Goal: Task Accomplishment & Management: Use online tool/utility

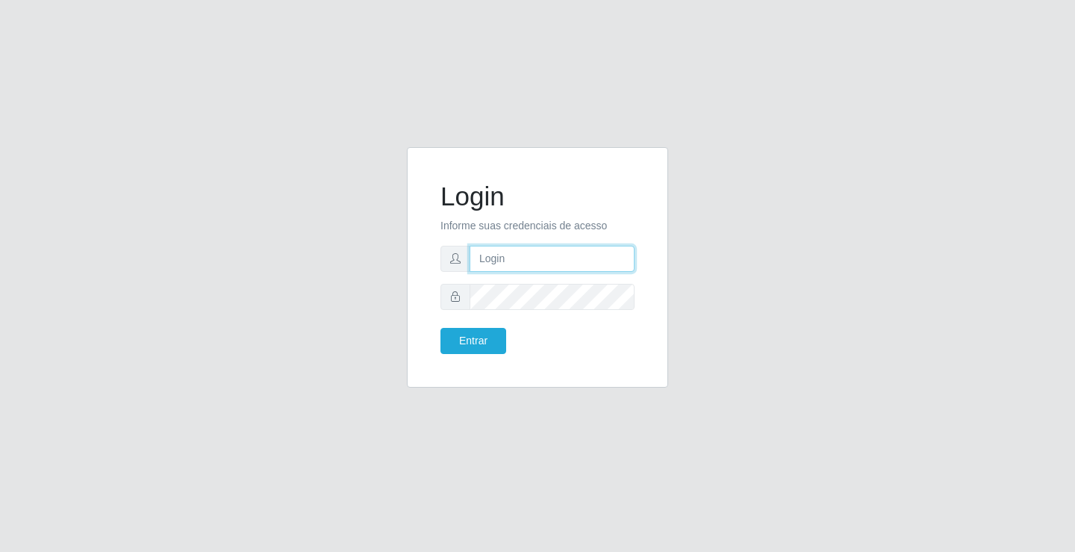
click at [609, 267] on input "text" at bounding box center [552, 259] width 165 height 26
type input "[PERSON_NAME]"
click at [441, 328] on button "Entrar" at bounding box center [474, 341] width 66 height 26
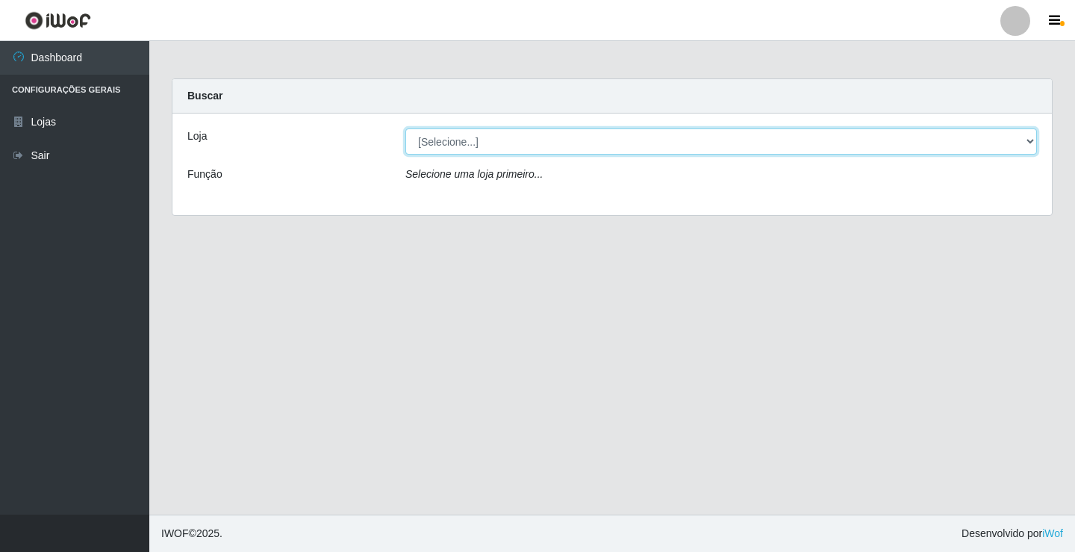
click at [448, 144] on select "[Selecione...] Ideal - Conceição" at bounding box center [722, 141] width 632 height 26
select select "231"
click at [406, 128] on select "[Selecione...] Ideal - Conceição" at bounding box center [722, 141] width 632 height 26
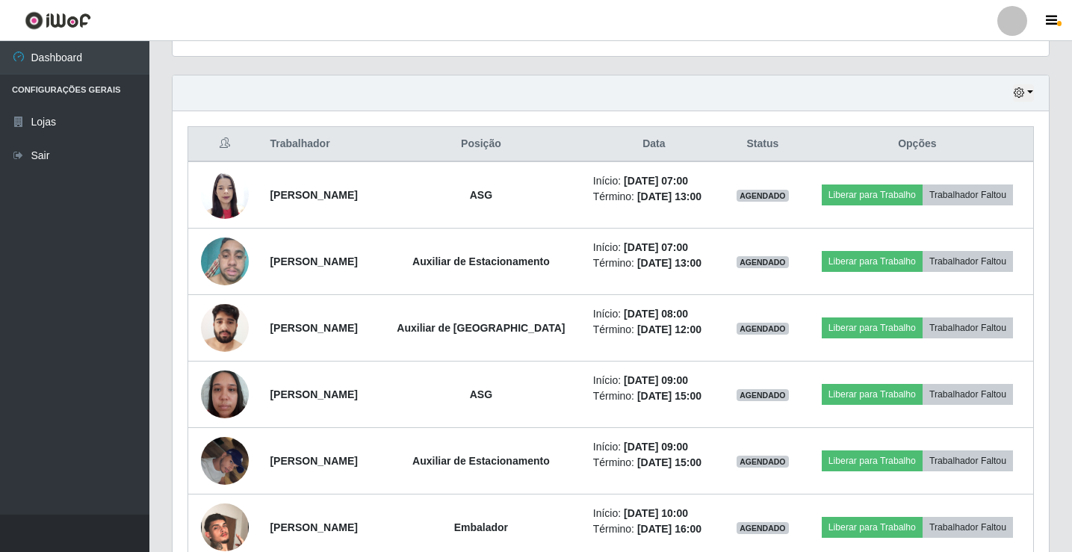
scroll to position [523, 0]
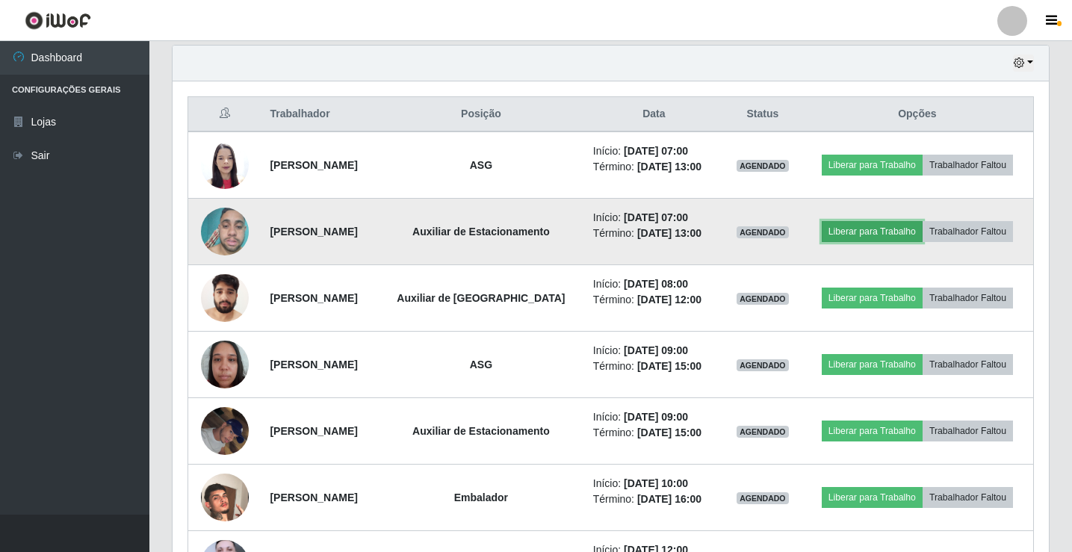
click at [854, 238] on button "Liberar para Trabalho" at bounding box center [871, 231] width 101 height 21
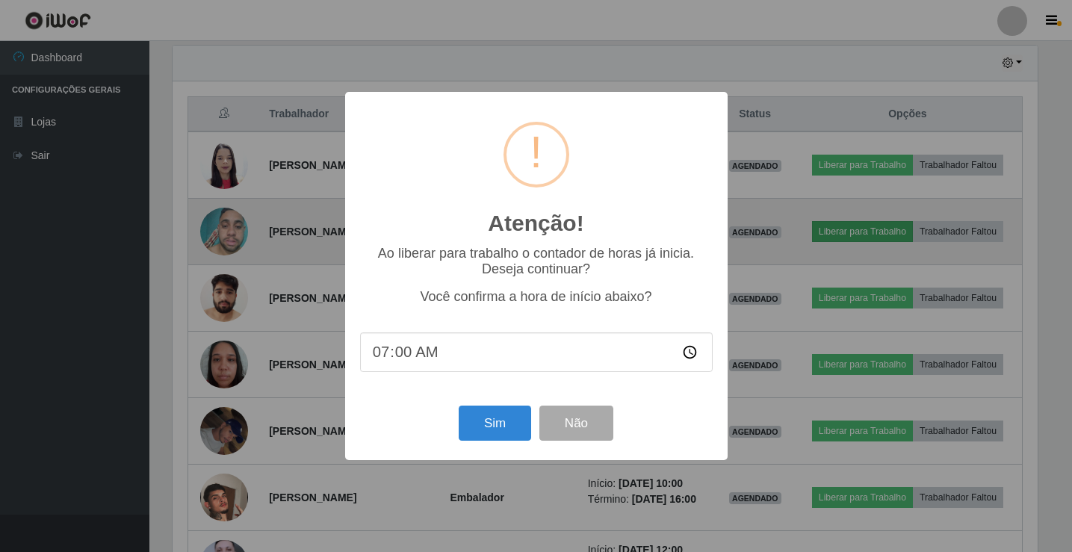
scroll to position [310, 869]
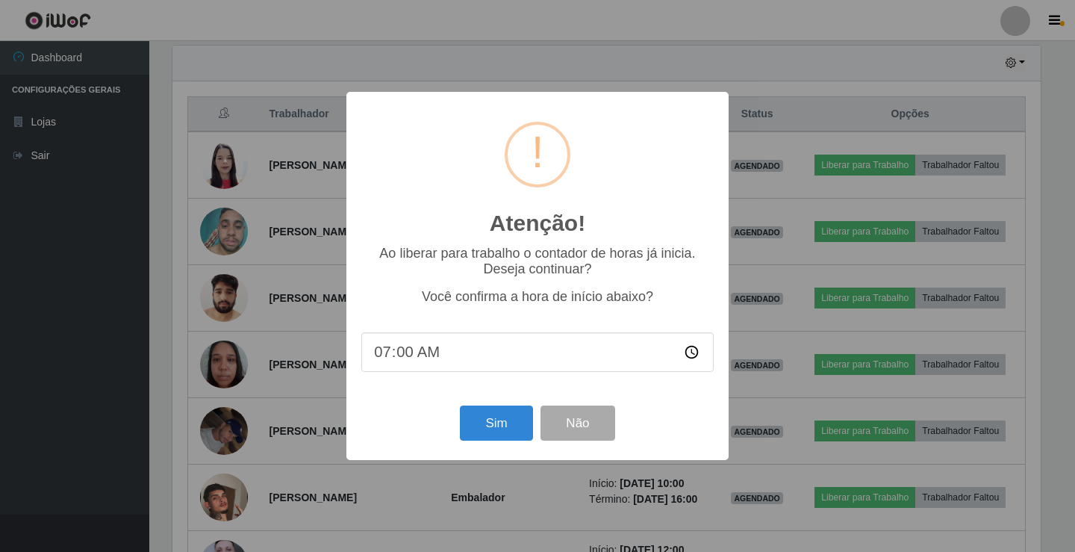
click at [534, 418] on div "Sim Não" at bounding box center [537, 423] width 352 height 43
click at [510, 419] on button "Sim" at bounding box center [496, 423] width 72 height 35
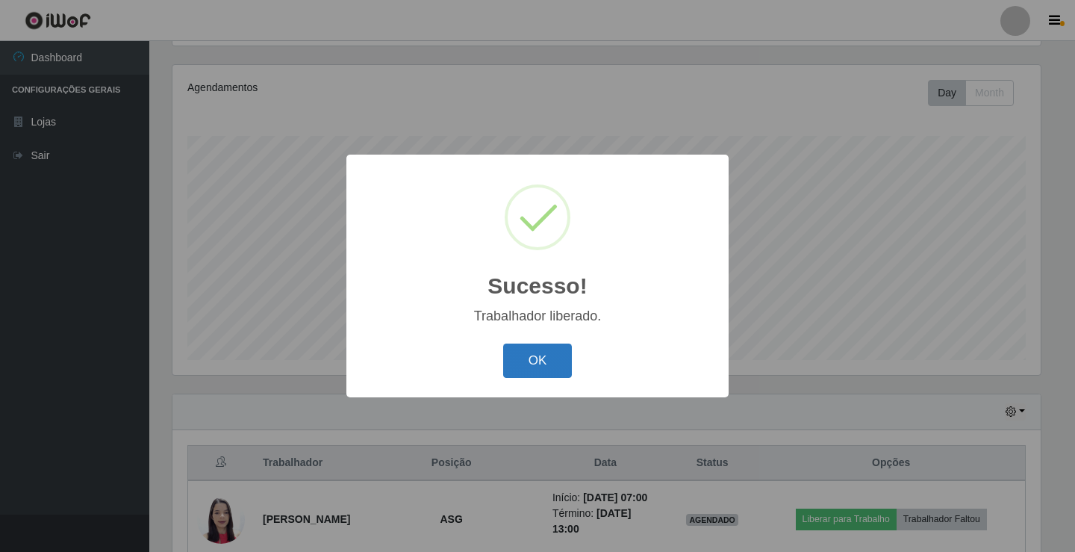
click at [532, 370] on button "OK" at bounding box center [537, 361] width 69 height 35
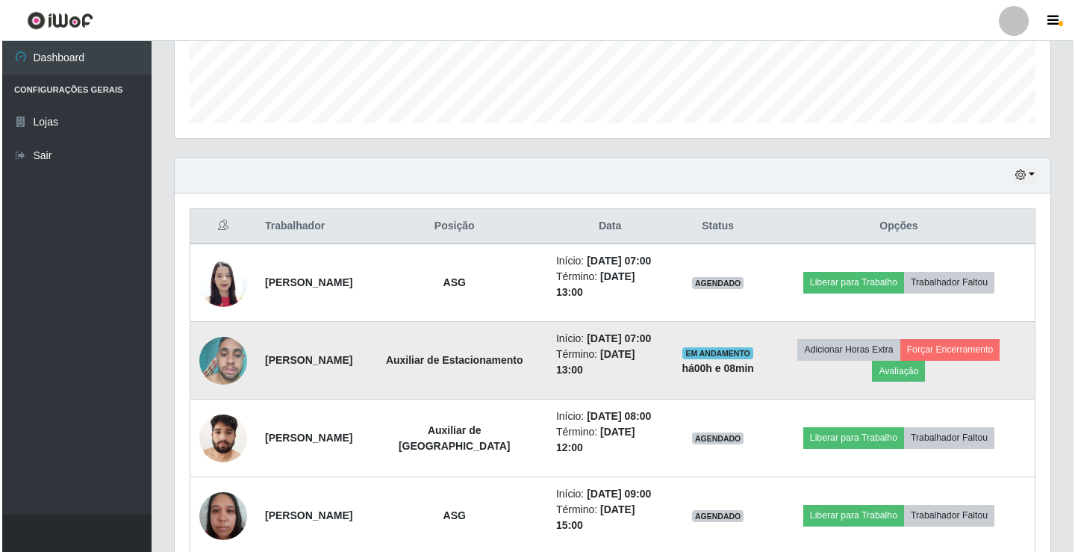
scroll to position [448, 0]
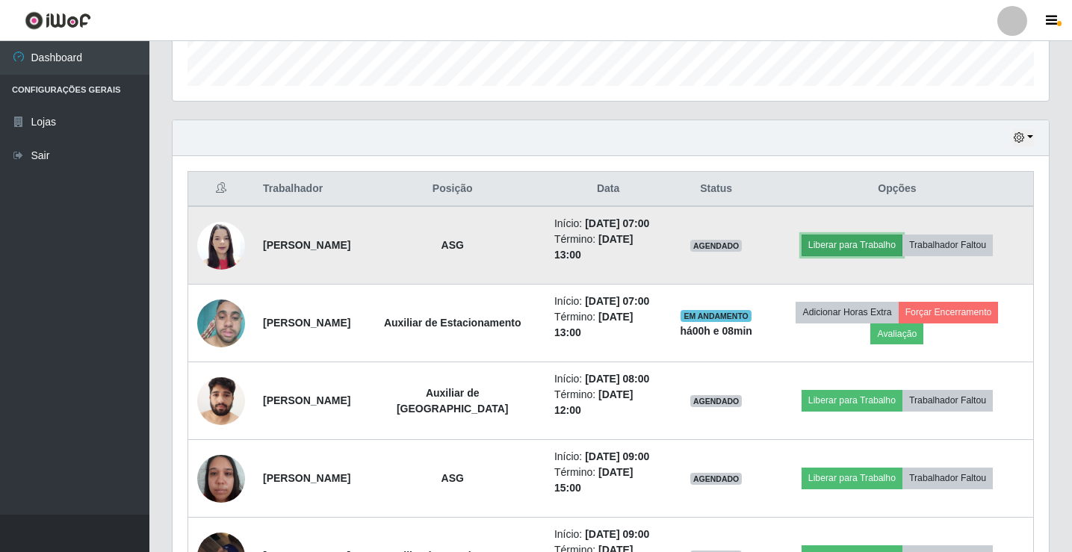
click at [828, 247] on button "Liberar para Trabalho" at bounding box center [851, 244] width 101 height 21
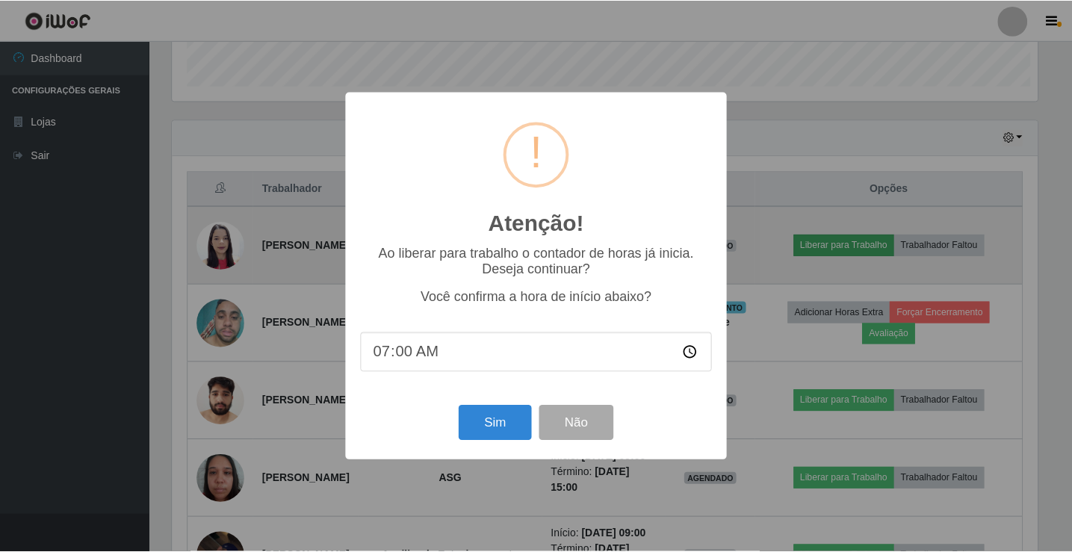
scroll to position [310, 869]
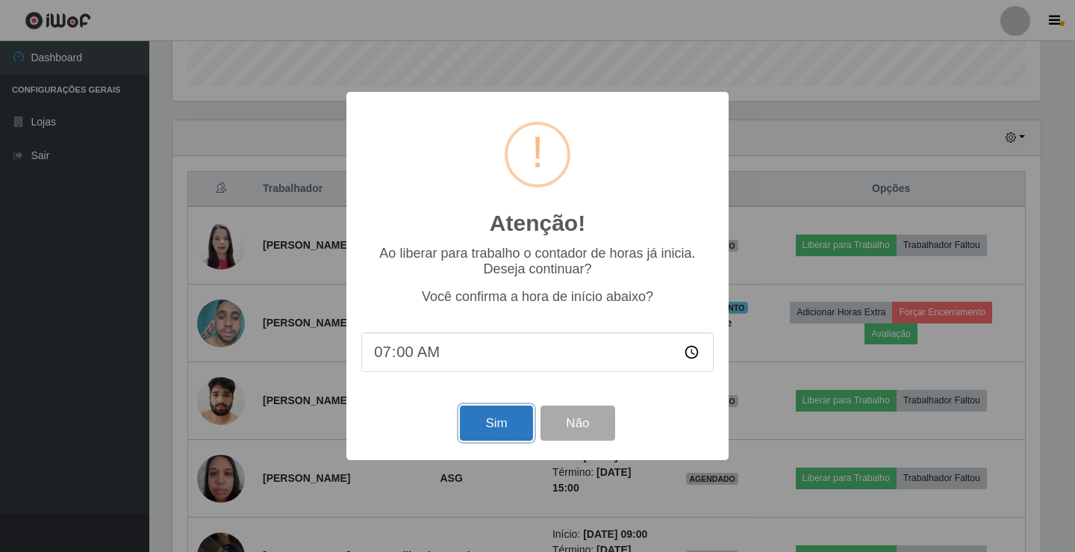
click at [499, 426] on button "Sim" at bounding box center [496, 423] width 72 height 35
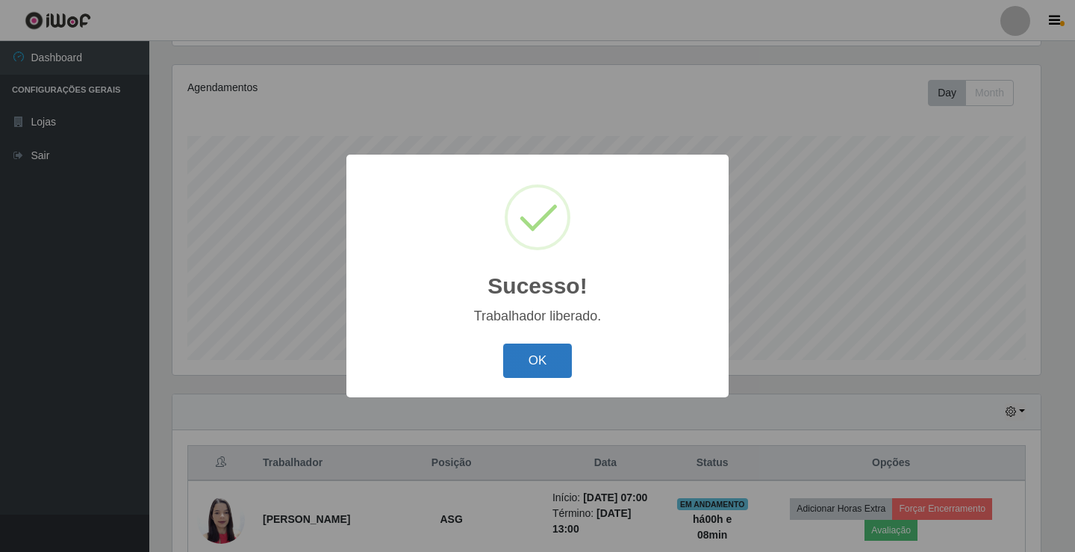
click at [548, 361] on button "OK" at bounding box center [537, 361] width 69 height 35
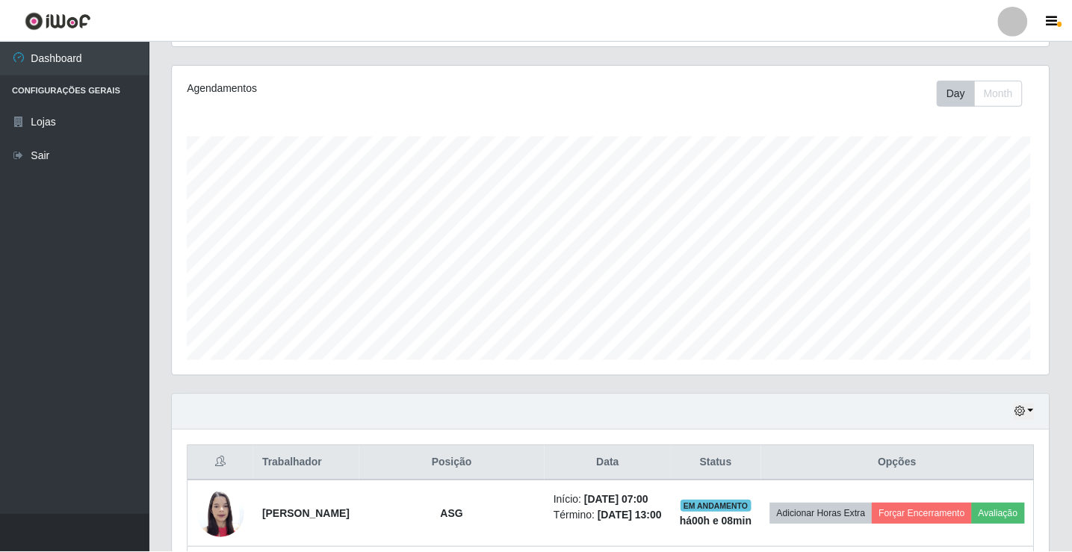
scroll to position [310, 876]
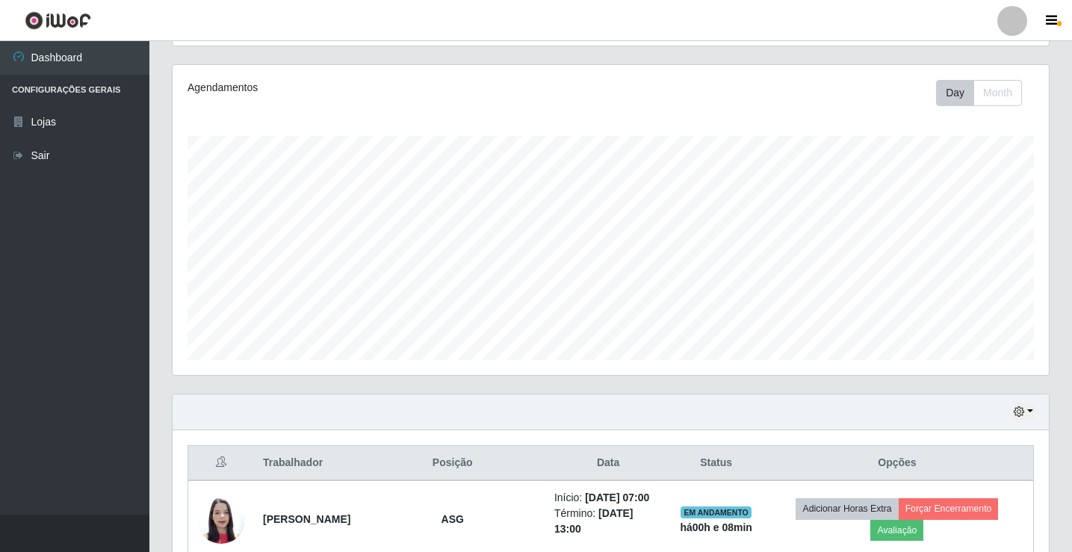
click at [1009, 13] on div at bounding box center [1012, 21] width 30 height 30
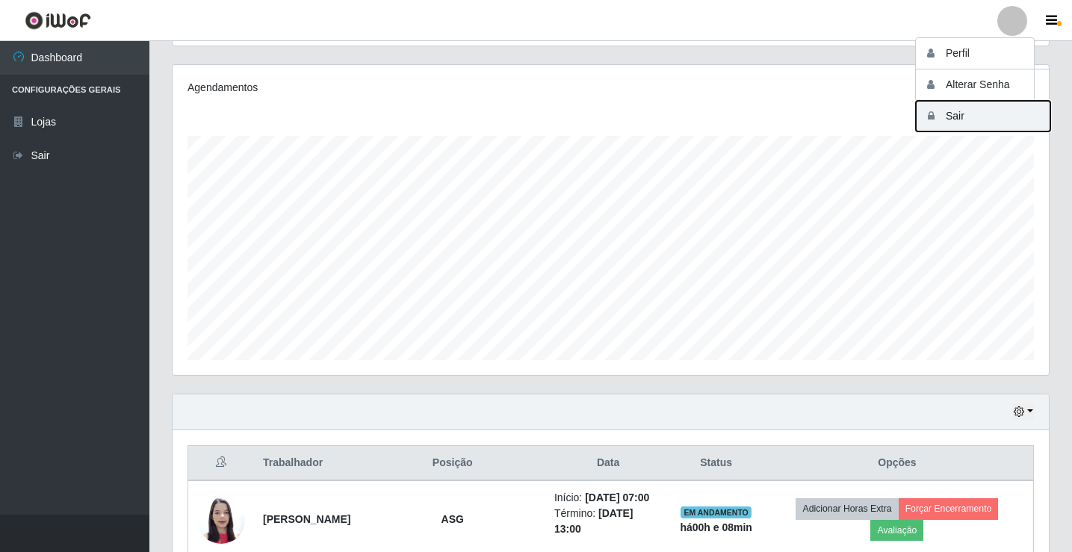
click at [998, 108] on button "Sair" at bounding box center [983, 116] width 134 height 31
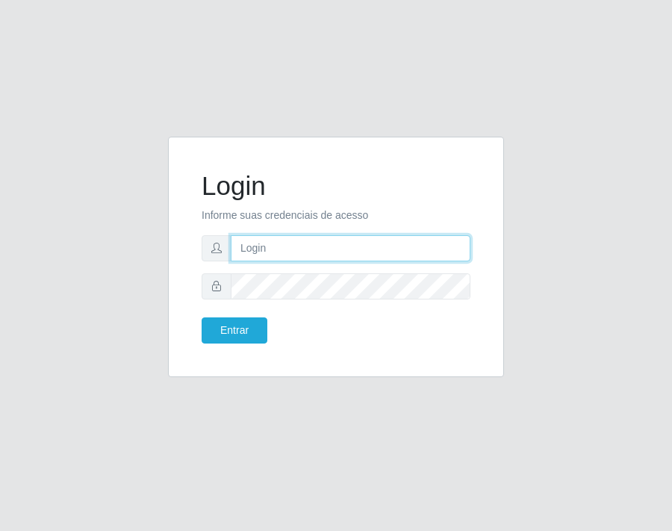
click at [257, 253] on input "text" at bounding box center [351, 248] width 240 height 26
type input "aislan@ideal"
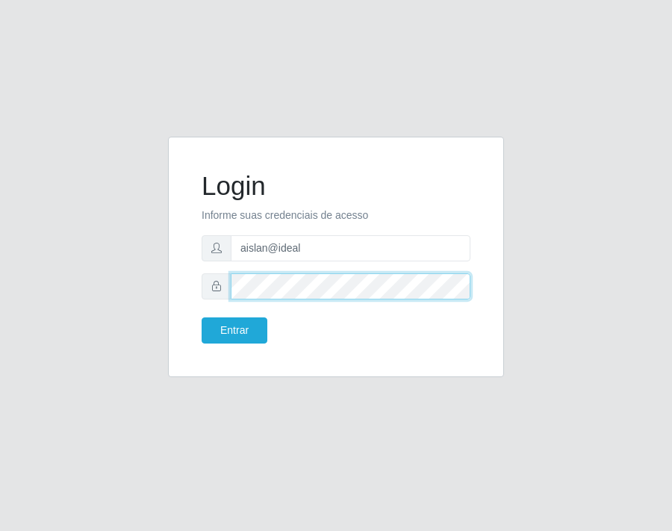
click at [202, 317] on button "Entrar" at bounding box center [235, 330] width 66 height 26
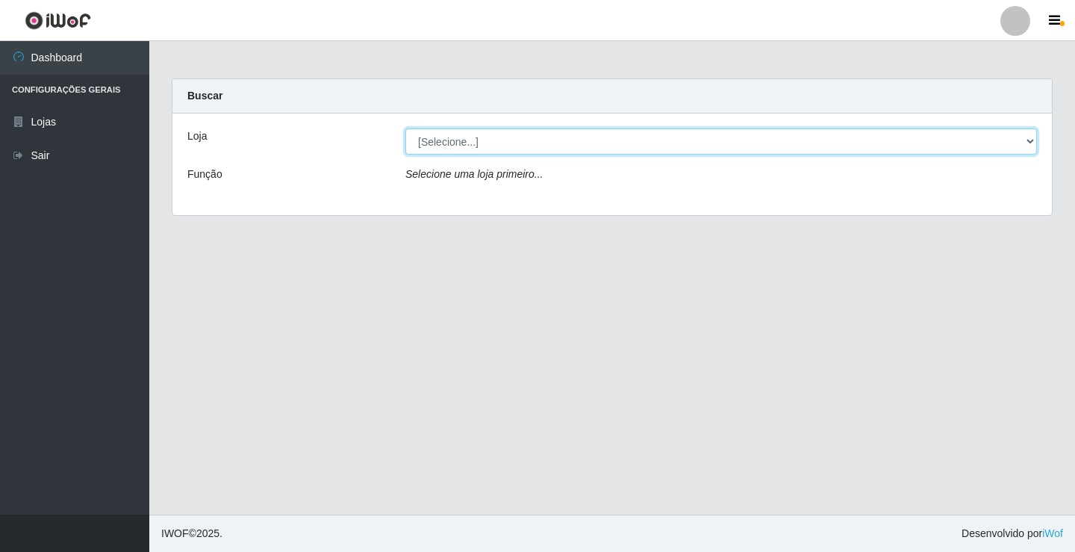
click at [482, 131] on select "[Selecione...] Ideal - Conceição" at bounding box center [722, 141] width 632 height 26
select select "231"
click at [406, 128] on select "[Selecione...] Ideal - Conceição" at bounding box center [722, 141] width 632 height 26
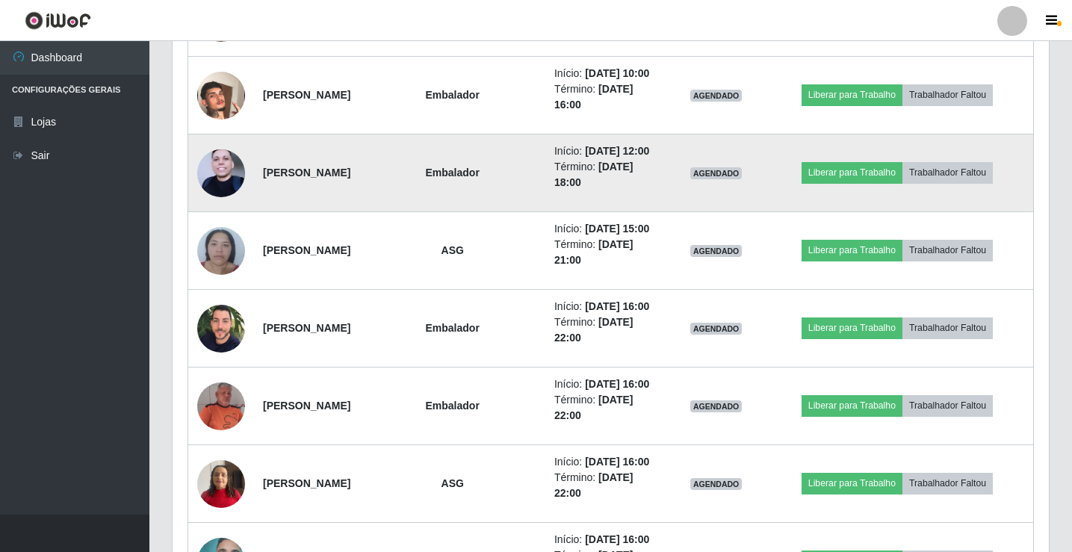
scroll to position [1106, 0]
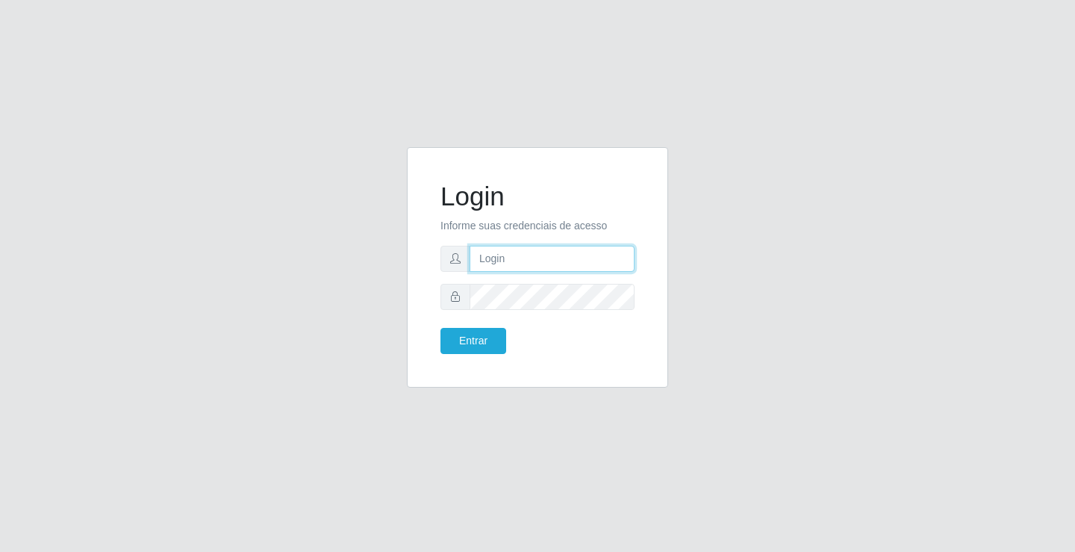
click at [518, 261] on input "text" at bounding box center [552, 259] width 165 height 26
type input "[PERSON_NAME]"
click at [441, 328] on button "Entrar" at bounding box center [474, 341] width 66 height 26
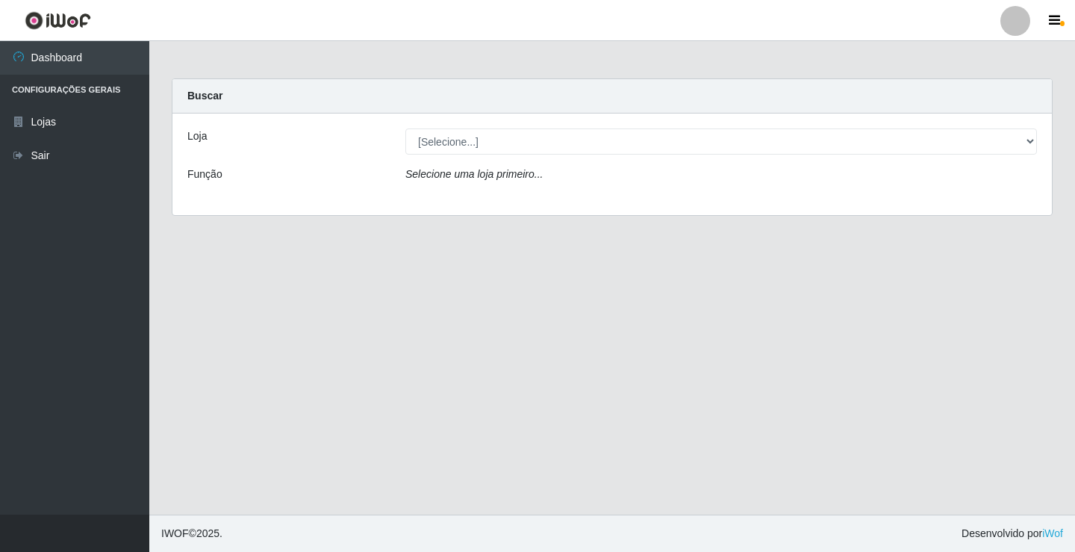
drag, startPoint x: 453, startPoint y: 155, endPoint x: 445, endPoint y: 150, distance: 9.1
click at [449, 154] on div "Loja [Selecione...] Ideal - Conceição Função Selecione uma loja primeiro..." at bounding box center [613, 165] width 880 height 102
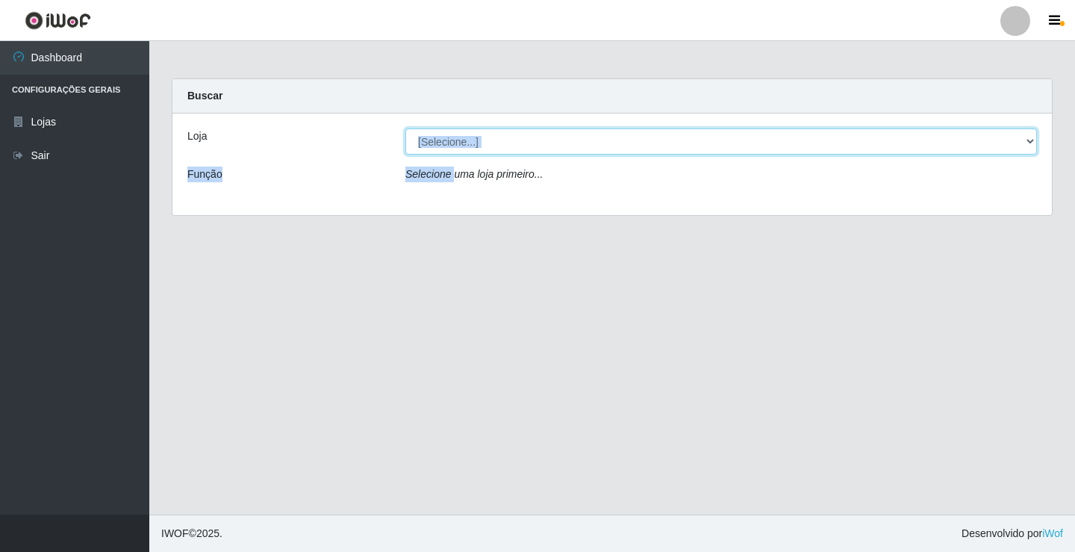
click at [466, 137] on select "[Selecione...] Ideal - Conceição" at bounding box center [722, 141] width 632 height 26
select select "231"
click at [406, 128] on select "[Selecione...] Ideal - Conceição" at bounding box center [722, 141] width 632 height 26
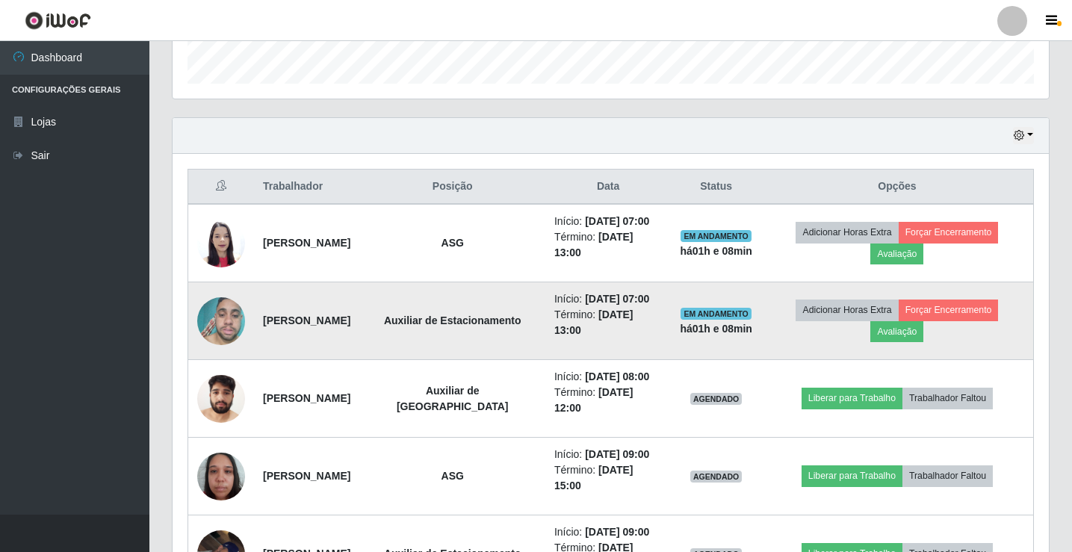
scroll to position [523, 0]
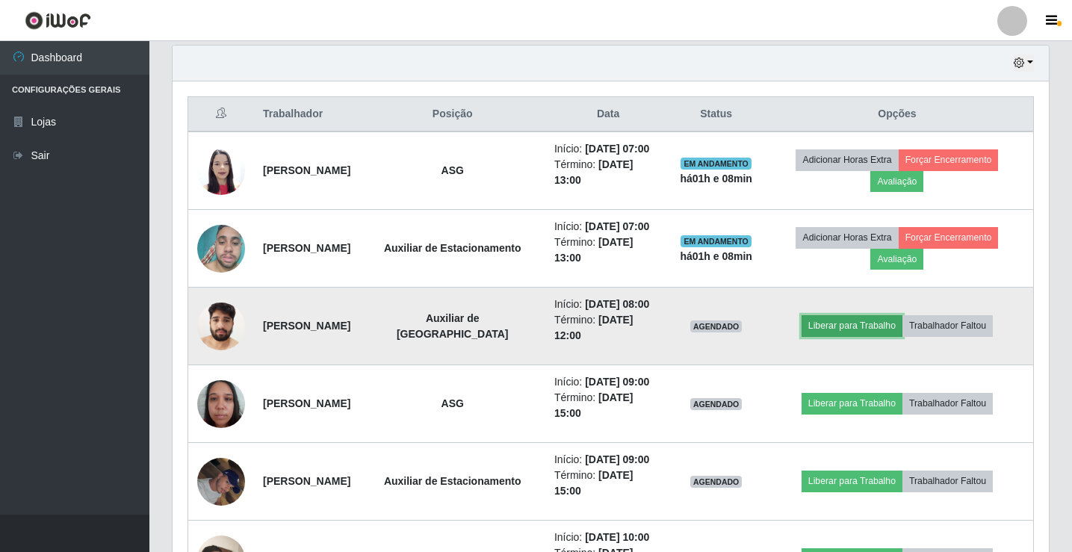
click at [901, 325] on button "Liberar para Trabalho" at bounding box center [851, 325] width 101 height 21
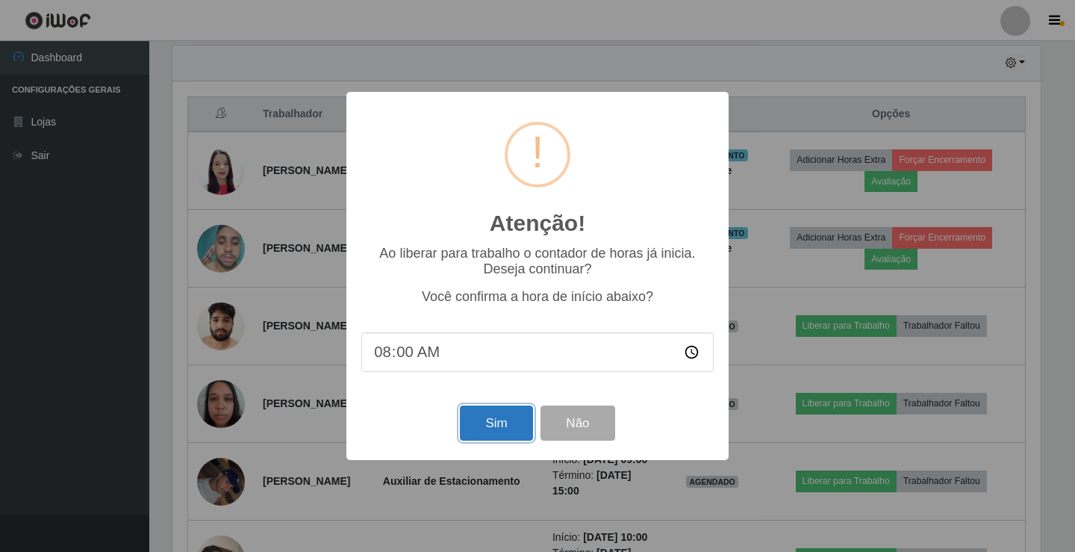
click at [487, 423] on button "Sim" at bounding box center [496, 423] width 72 height 35
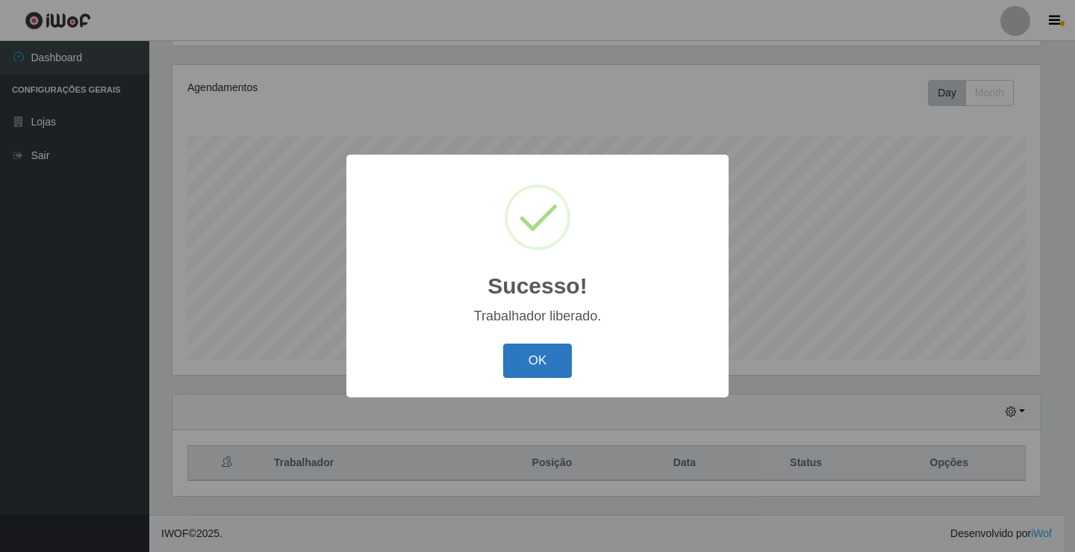
click at [543, 367] on button "OK" at bounding box center [537, 361] width 69 height 35
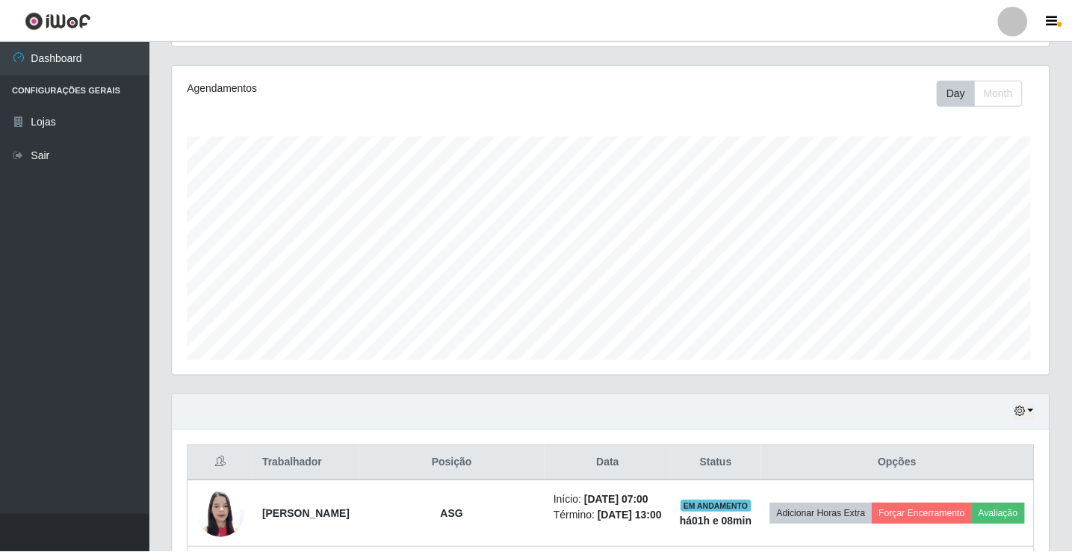
scroll to position [310, 876]
